Goal: Task Accomplishment & Management: Manage account settings

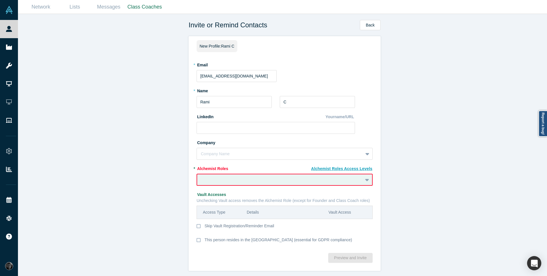
scroll to position [3, 0]
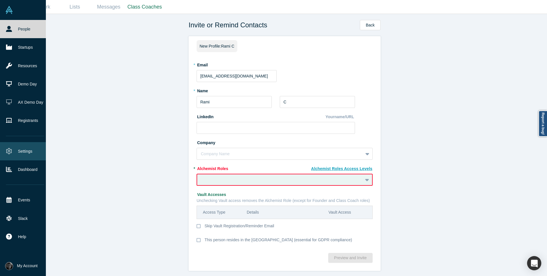
click at [25, 153] on link "Settings" at bounding box center [25, 151] width 50 height 18
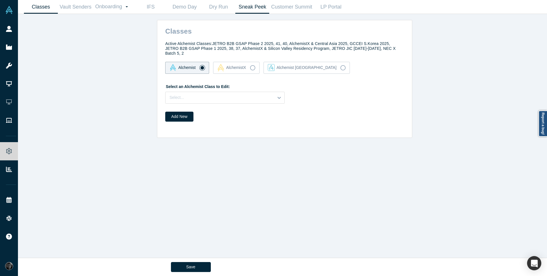
click at [246, 10] on link "Sneak Peek" at bounding box center [252, 6] width 34 height 13
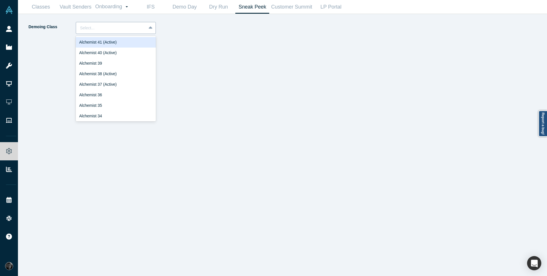
click at [130, 29] on div at bounding box center [111, 28] width 62 height 7
click at [130, 52] on div "Alchemist 40 (Active)" at bounding box center [116, 53] width 80 height 11
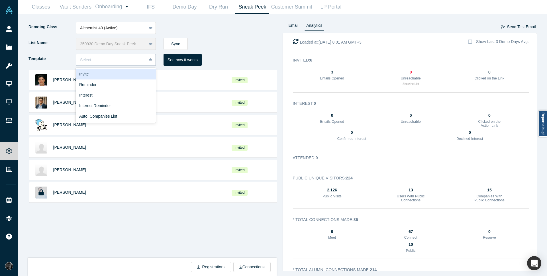
click at [134, 61] on div "Select..." at bounding box center [111, 60] width 62 height 6
click at [121, 75] on div "Invite" at bounding box center [116, 74] width 80 height 11
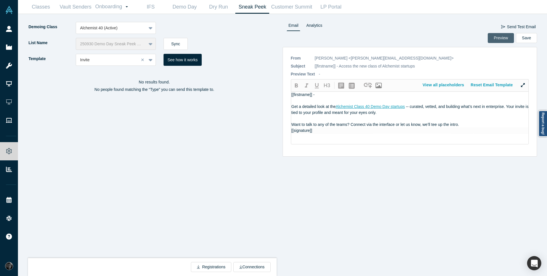
click at [495, 37] on button "Preview" at bounding box center [501, 38] width 26 height 10
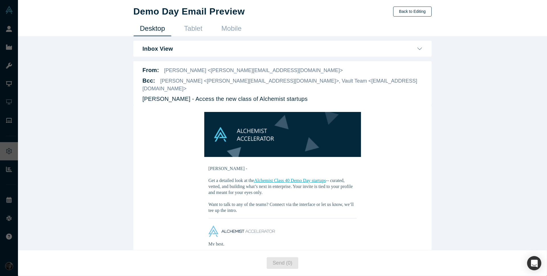
click at [413, 10] on button "Back to Editing" at bounding box center [412, 12] width 38 height 10
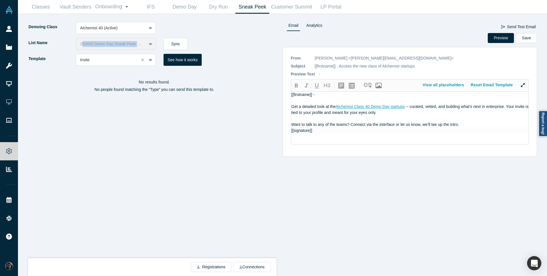
drag, startPoint x: 81, startPoint y: 43, endPoint x: 145, endPoint y: 44, distance: 63.5
click at [145, 44] on div "250930 Demo Day Sneak Peek Class 40 invitees" at bounding box center [116, 44] width 80 height 12
click at [212, 38] on div "List Name 250930 Demo Day Sneak Peek Class 40 invitees Sync" at bounding box center [155, 46] width 255 height 16
click at [35, 5] on link "Classes" at bounding box center [41, 6] width 34 height 13
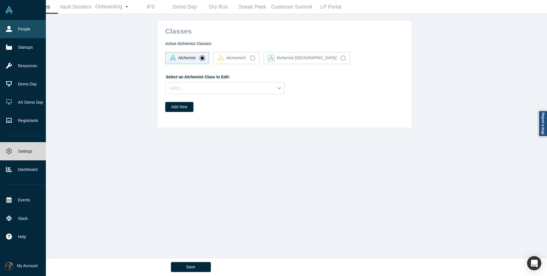
click at [15, 30] on link "People" at bounding box center [25, 29] width 50 height 18
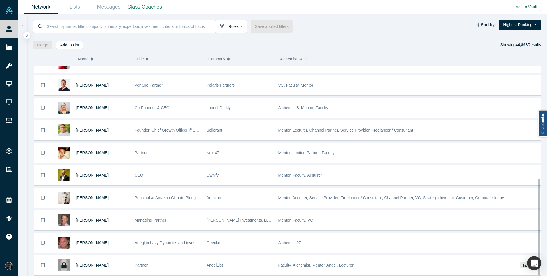
scroll to position [249, 0]
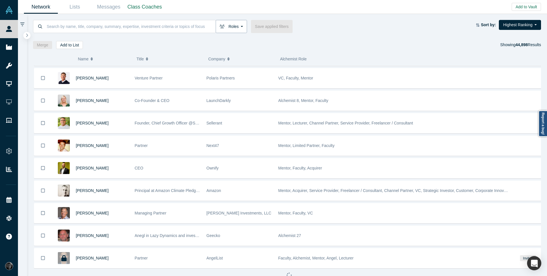
click at [238, 26] on button "Roles" at bounding box center [231, 26] width 31 height 13
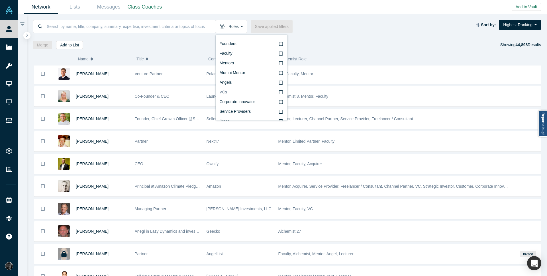
click at [279, 93] on icon at bounding box center [281, 92] width 4 height 5
click at [0, 0] on input "VCs" at bounding box center [0, 0] width 0 height 0
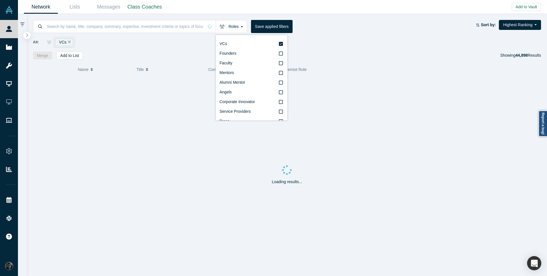
click at [346, 36] on div "All: VCs" at bounding box center [287, 40] width 508 height 15
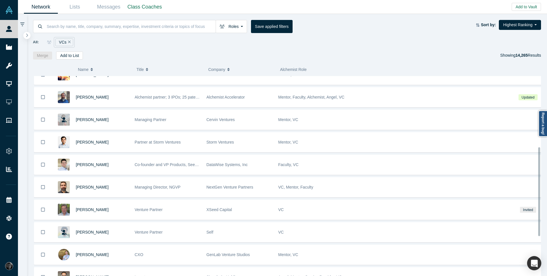
scroll to position [171, 0]
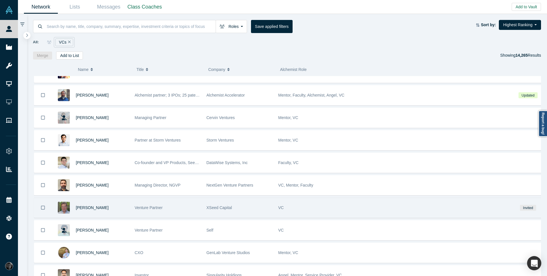
click at [317, 202] on div "VC" at bounding box center [393, 208] width 231 height 20
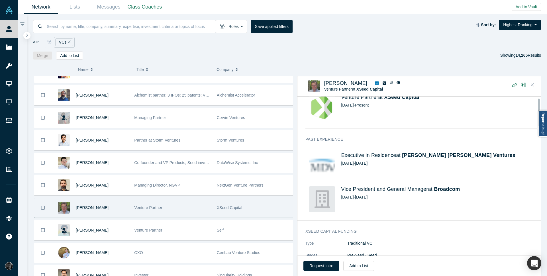
scroll to position [0, 0]
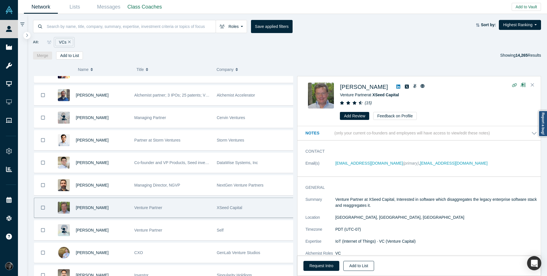
click at [366, 269] on button "Add to List" at bounding box center [358, 266] width 31 height 10
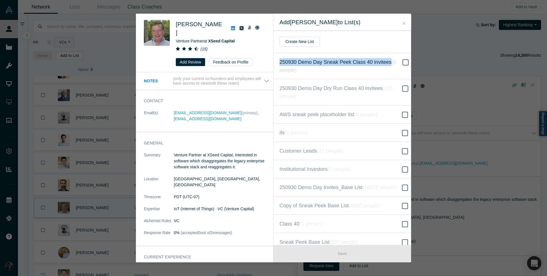
drag, startPoint x: 276, startPoint y: 63, endPoint x: 391, endPoint y: 64, distance: 114.5
click at [391, 64] on label "250930 Demo Day Sneak Peek Class 40 invitees ( 6 people )" at bounding box center [344, 66] width 142 height 26
click at [404, 61] on icon at bounding box center [406, 62] width 6 height 7
click at [0, 0] on input "250930 Demo Day Sneak Peek Class 40 invitees ( 6 people )" at bounding box center [0, 0] width 0 height 0
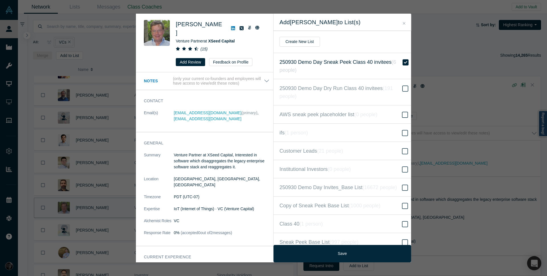
click at [404, 25] on icon "Close" at bounding box center [404, 23] width 3 height 4
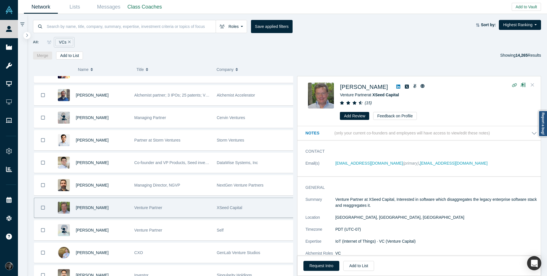
click at [532, 85] on icon "Close" at bounding box center [532, 84] width 3 height 3
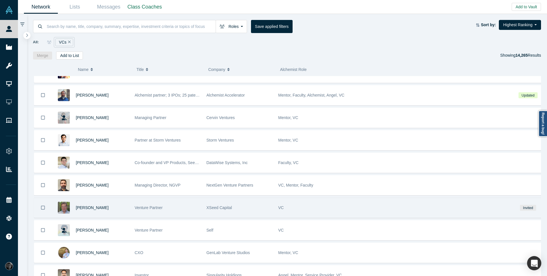
click at [42, 211] on button "Bookmark" at bounding box center [43, 208] width 18 height 20
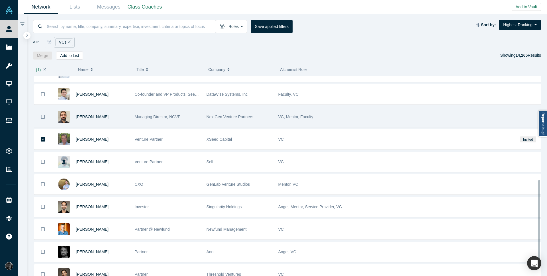
scroll to position [260, 0]
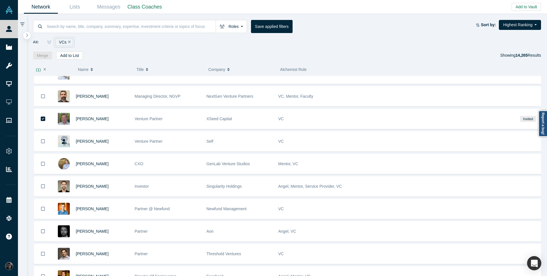
click at [176, 220] on div "[PERSON_NAME] Managing Director, CEO Quest Alchemist Acclerator Mentor, Angel, …" at bounding box center [289, 265] width 513 height 898
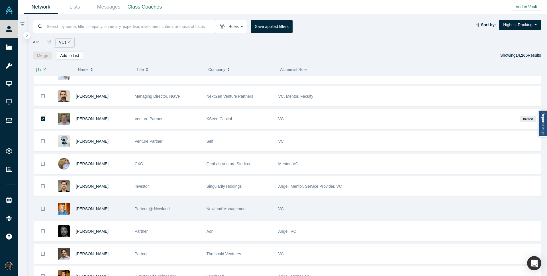
click at [182, 213] on div "Partner @ Newfund" at bounding box center [168, 209] width 66 height 20
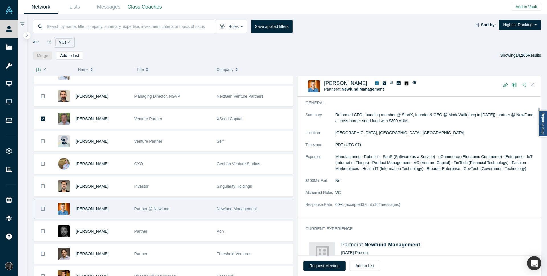
scroll to position [0, 0]
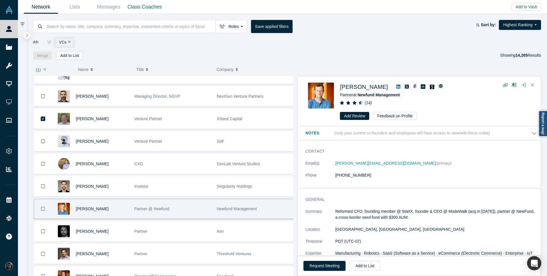
click at [42, 211] on icon "Bookmark" at bounding box center [43, 208] width 4 height 5
click at [66, 54] on button "Add to List" at bounding box center [69, 56] width 27 height 8
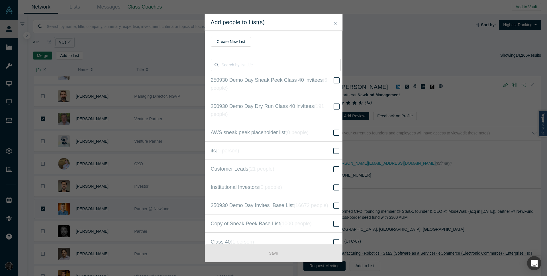
click at [335, 23] on icon "Close" at bounding box center [335, 23] width 3 height 4
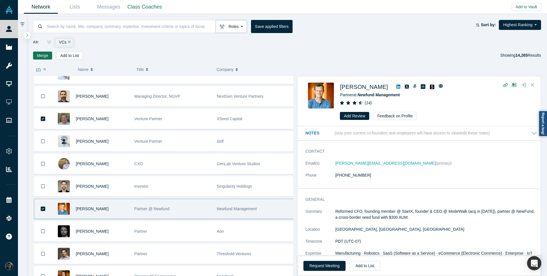
click at [223, 26] on icon "button" at bounding box center [222, 27] width 5 height 4
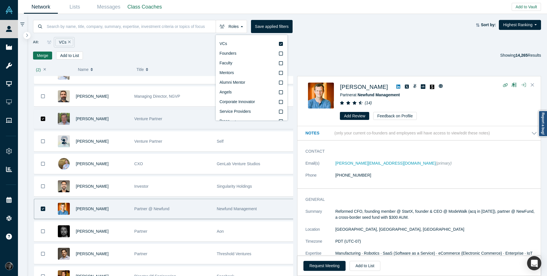
click at [44, 118] on icon "Bookmark" at bounding box center [43, 119] width 5 height 5
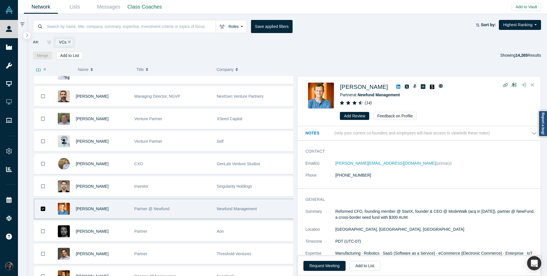
click at [41, 210] on icon "Bookmark" at bounding box center [43, 209] width 5 height 5
click at [365, 20] on div "Roles VCs Founders Faculty Mentors Alumni Mentor Angels Corporate Innovator Ser…" at bounding box center [254, 26] width 443 height 13
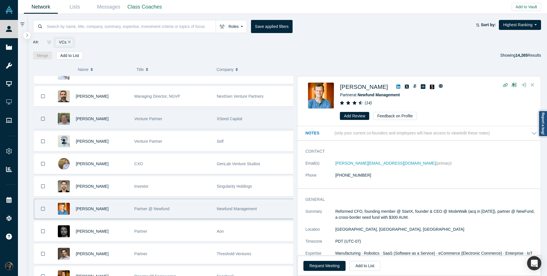
click at [43, 119] on icon "Bookmark" at bounding box center [43, 118] width 4 height 5
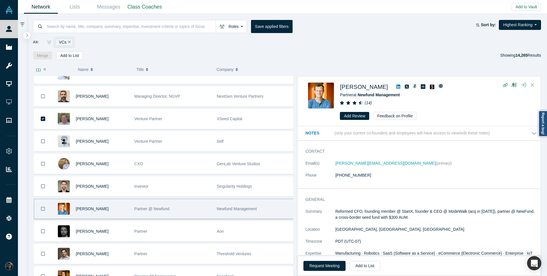
click at [44, 210] on icon "Bookmark" at bounding box center [43, 208] width 4 height 5
click at [74, 56] on button "Add to List" at bounding box center [69, 56] width 27 height 8
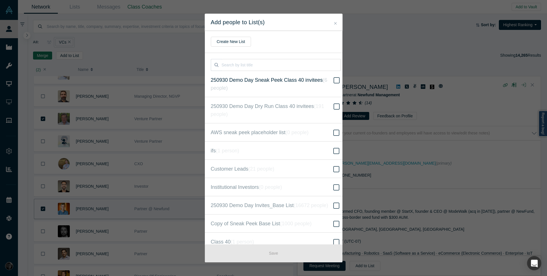
click at [334, 81] on icon at bounding box center [337, 80] width 6 height 7
click at [0, 0] on input "250930 Demo Day Sneak Peek Class 40 invitees ( 6 people )" at bounding box center [0, 0] width 0 height 0
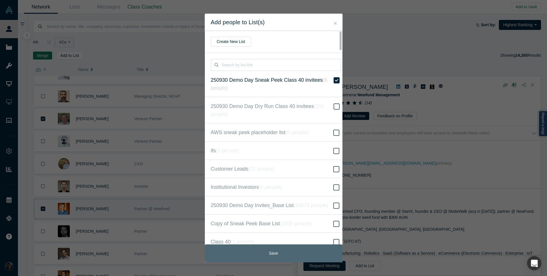
click at [280, 251] on button "Save" at bounding box center [274, 253] width 138 height 18
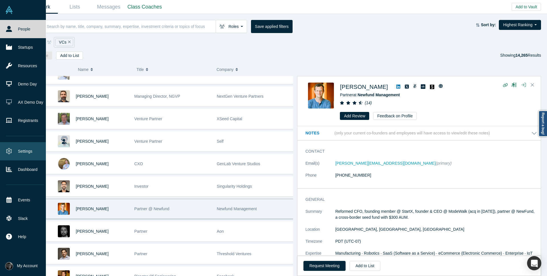
click at [25, 150] on link "Settings" at bounding box center [25, 151] width 50 height 18
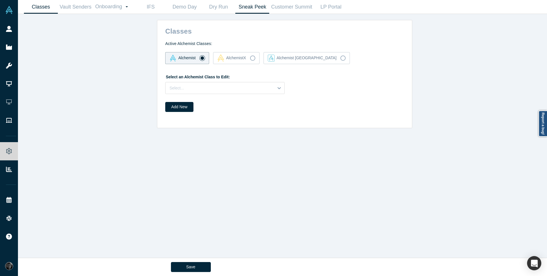
click at [245, 7] on link "Sneak Peek" at bounding box center [252, 6] width 34 height 13
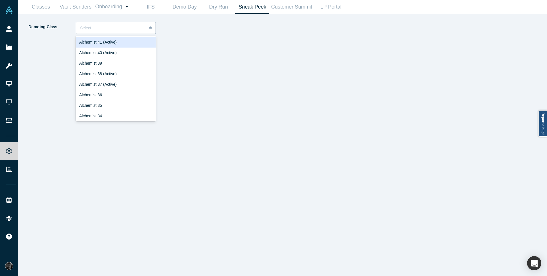
click at [152, 30] on div at bounding box center [150, 28] width 9 height 10
click at [140, 54] on div "Alchemist 40 (Active)" at bounding box center [116, 53] width 80 height 11
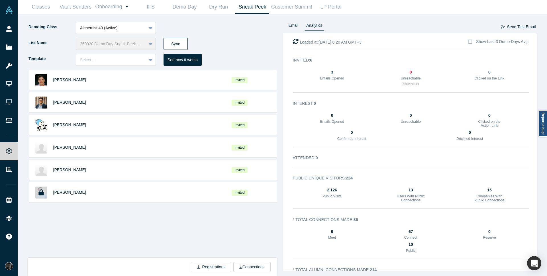
click at [174, 42] on button "Sync" at bounding box center [176, 44] width 24 height 12
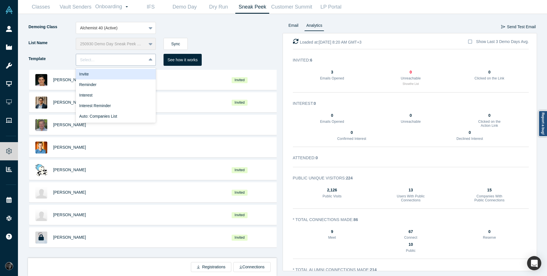
click at [149, 62] on icon at bounding box center [151, 60] width 4 height 6
click at [126, 77] on div "Invite" at bounding box center [116, 74] width 80 height 11
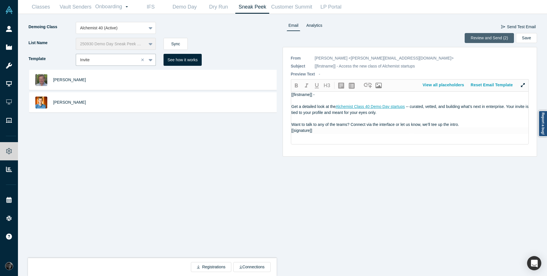
click at [482, 36] on button "Review and Send (2)" at bounding box center [489, 38] width 49 height 10
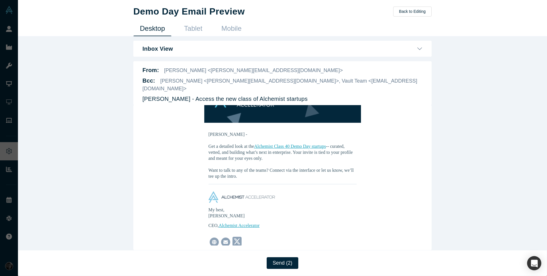
scroll to position [67, 0]
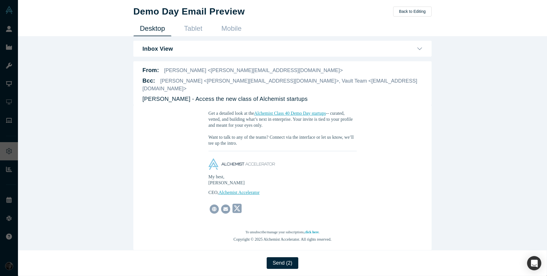
click at [82, 52] on div "Demo Day Email Preview Back to Editing Desktop Tablet Mobile Inbox View [PERSON…" at bounding box center [282, 138] width 529 height 276
click at [414, 12] on button "Back to Editing" at bounding box center [412, 12] width 38 height 10
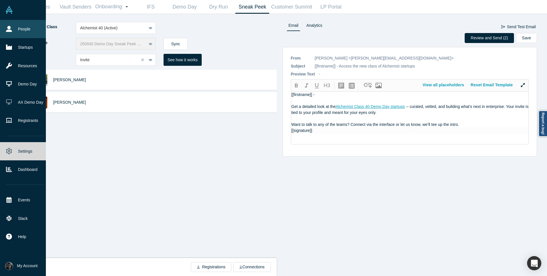
click at [10, 29] on icon at bounding box center [9, 29] width 6 height 6
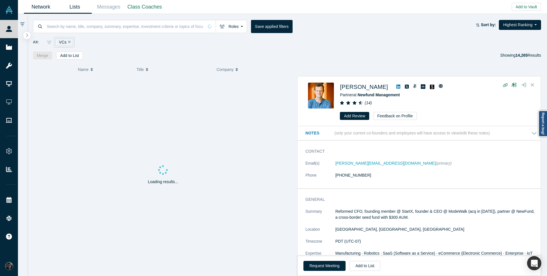
click at [73, 9] on link "Lists" at bounding box center [75, 6] width 34 height 13
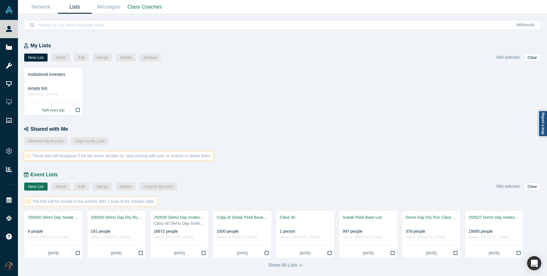
scroll to position [108, 0]
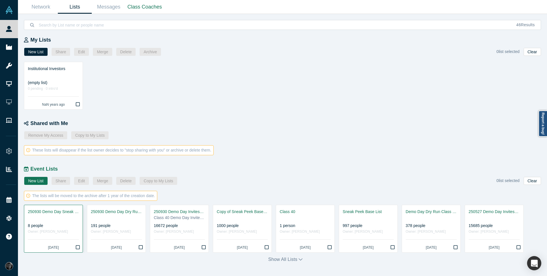
click at [58, 215] on div at bounding box center [53, 218] width 51 height 6
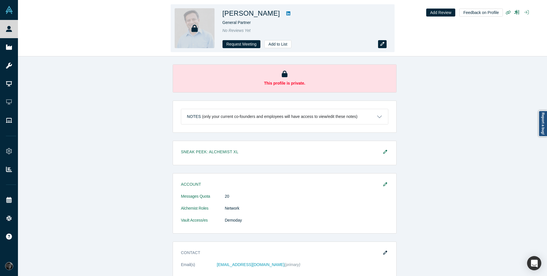
click at [383, 46] on icon "button" at bounding box center [382, 44] width 4 height 4
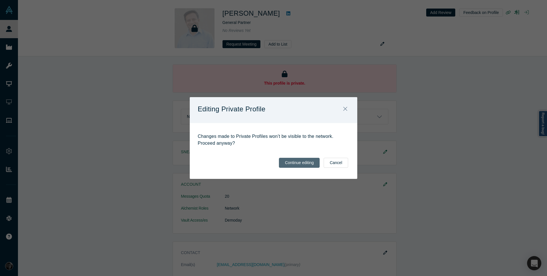
click at [298, 165] on button "Continue editing" at bounding box center [299, 163] width 41 height 10
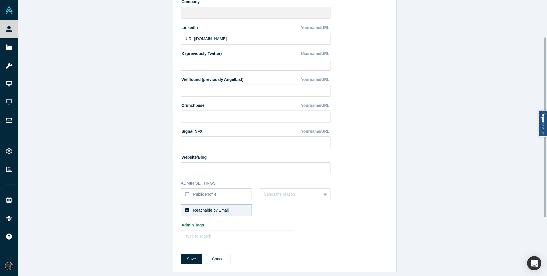
scroll to position [146, 0]
click at [222, 254] on button "Cancel" at bounding box center [218, 259] width 25 height 10
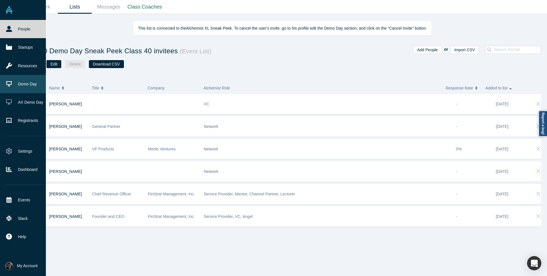
click at [19, 82] on link "Demo Day" at bounding box center [25, 84] width 50 height 18
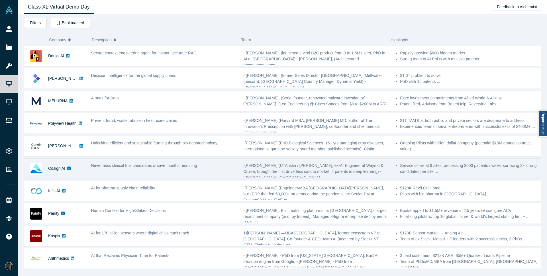
click at [149, 175] on div "Never miss clinical trial candidates & save months recruiting" at bounding box center [164, 169] width 152 height 18
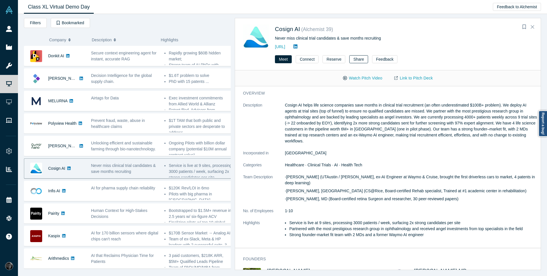
click at [364, 59] on button "Share" at bounding box center [358, 59] width 19 height 8
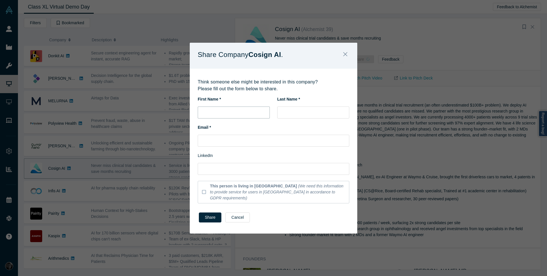
click at [243, 115] on input "text" at bounding box center [234, 113] width 72 height 12
click at [300, 117] on input "text" at bounding box center [313, 113] width 72 height 12
click at [238, 141] on input "text" at bounding box center [274, 141] width 152 height 12
click at [235, 175] on input "text" at bounding box center [274, 169] width 152 height 12
click at [344, 57] on icon "Close" at bounding box center [345, 54] width 4 height 6
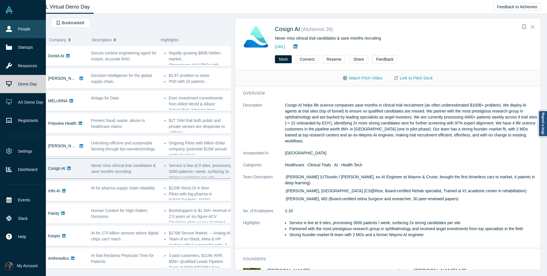
click at [12, 32] on link "People" at bounding box center [25, 29] width 50 height 18
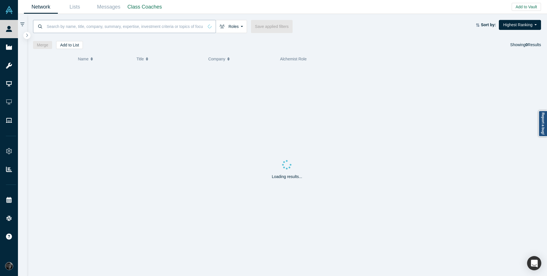
click at [156, 28] on input at bounding box center [125, 26] width 158 height 13
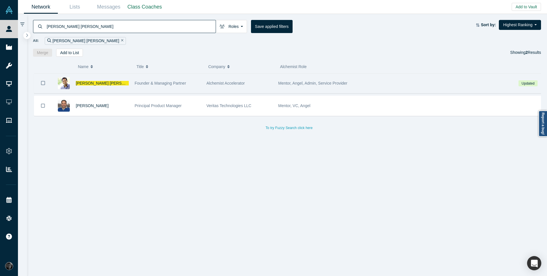
type input "ravi bela"
click at [158, 84] on span "Founder & Managing Partner" at bounding box center [161, 83] width 52 height 5
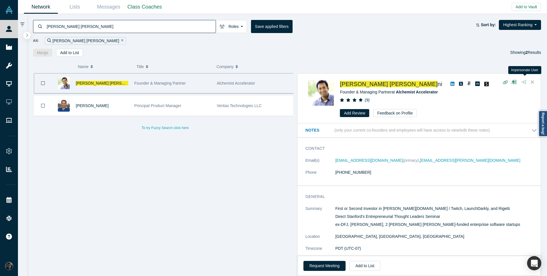
click at [526, 85] on button "button" at bounding box center [523, 82] width 9 height 8
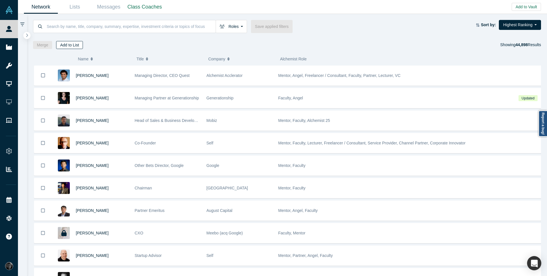
click at [72, 46] on button "Add to List" at bounding box center [69, 45] width 27 height 8
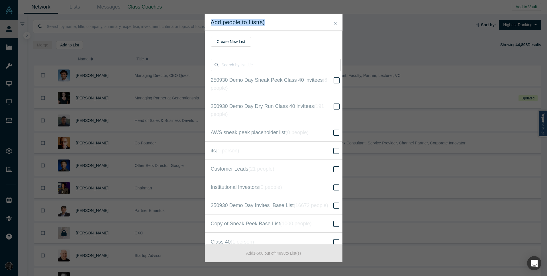
click at [338, 24] on div "Add people to List(s) Create New List 250930 Demo Day Sneak Peek Class 40 invit…" at bounding box center [274, 138] width 138 height 249
click at [336, 25] on icon "Close" at bounding box center [335, 23] width 3 height 4
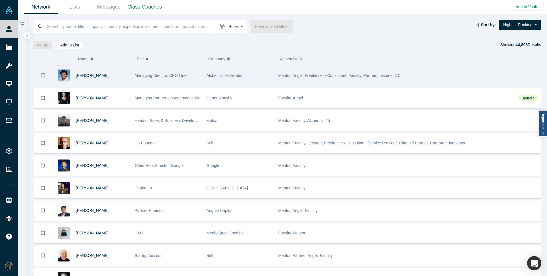
click at [42, 75] on icon "Bookmark" at bounding box center [43, 75] width 4 height 5
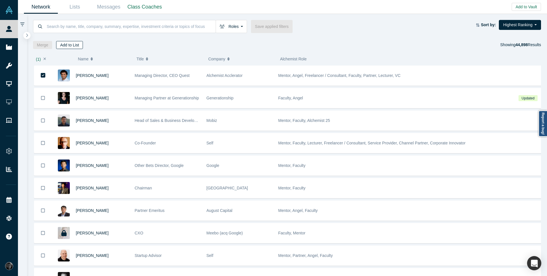
click at [74, 47] on button "Add to List" at bounding box center [69, 45] width 27 height 8
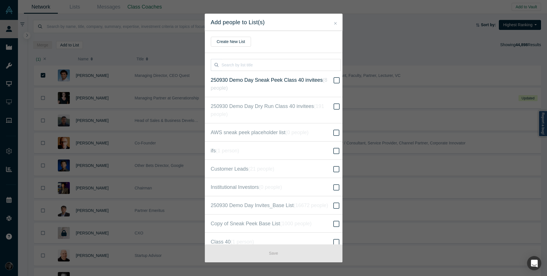
click at [334, 80] on icon at bounding box center [337, 80] width 6 height 7
click at [0, 0] on input "250930 Demo Day Sneak Peek Class 40 invitees ( 8 people )" at bounding box center [0, 0] width 0 height 0
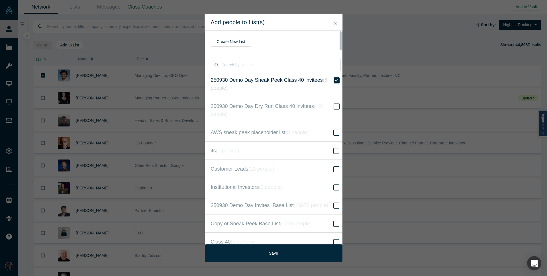
drag, startPoint x: 335, startPoint y: 23, endPoint x: 312, endPoint y: 23, distance: 23.1
click at [335, 23] on icon "Close" at bounding box center [335, 23] width 3 height 4
